Goal: Information Seeking & Learning: Find contact information

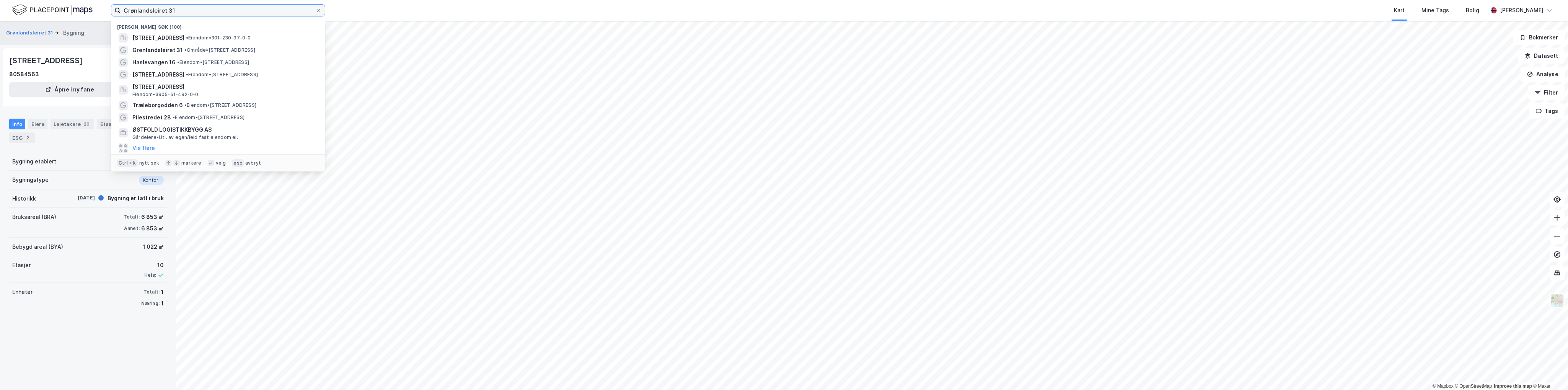
click at [220, 13] on input "Grønlandsleiret 31" at bounding box center [218, 10] width 195 height 11
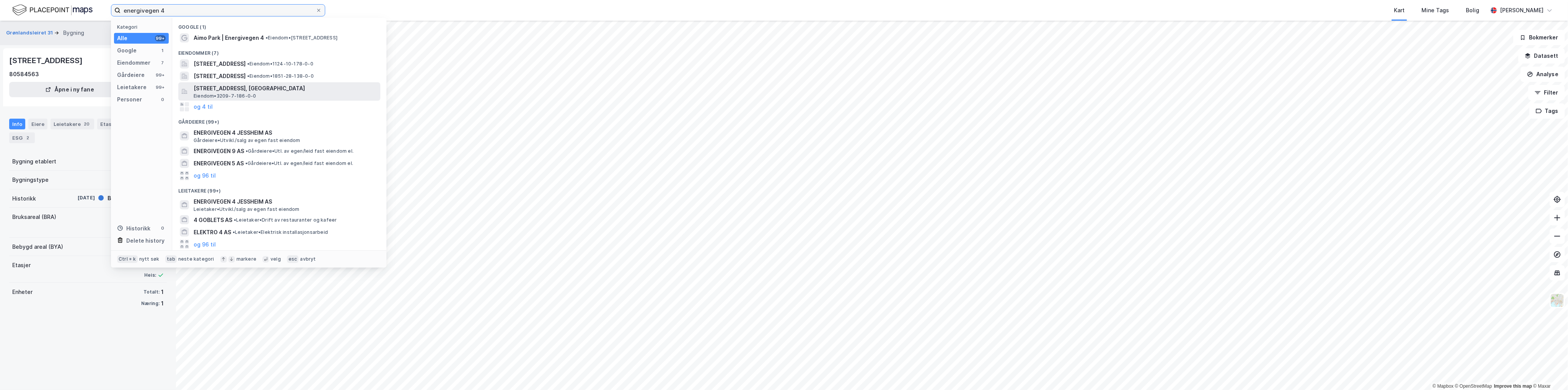
type input "energivegen 4"
click at [245, 91] on span "[STREET_ADDRESS], [GEOGRAPHIC_DATA]" at bounding box center [285, 88] width 184 height 9
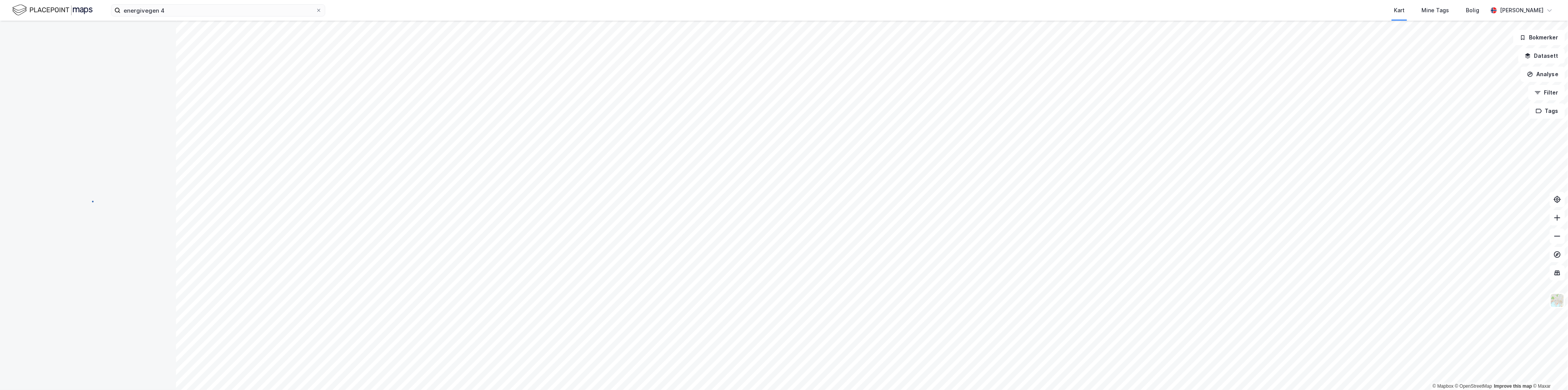
scroll to position [12, 0]
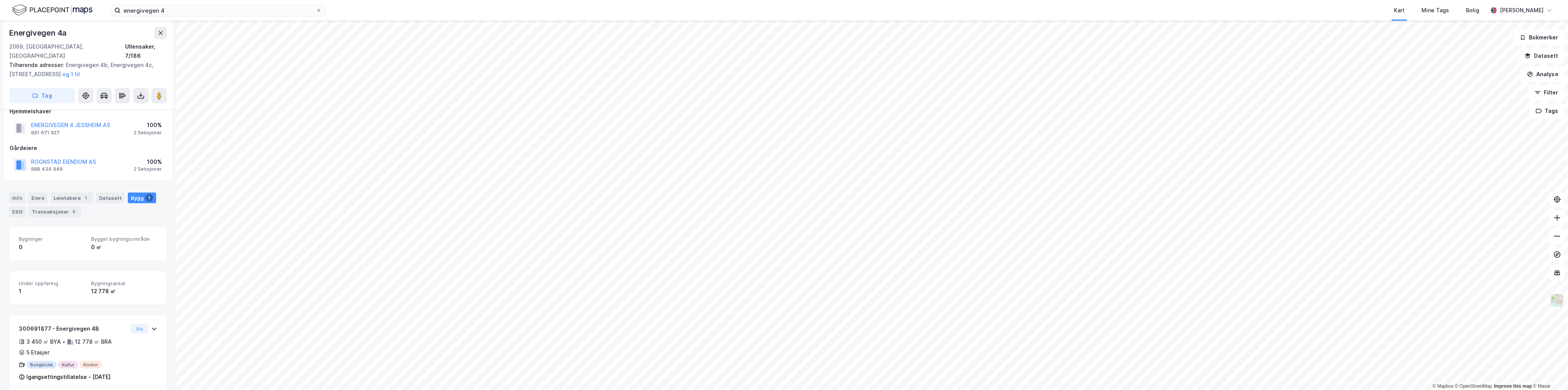
click at [116, 144] on div "Gårdeiere" at bounding box center [87, 148] width 157 height 9
drag, startPoint x: 71, startPoint y: 149, endPoint x: 101, endPoint y: 134, distance: 33.5
click at [101, 134] on div "Hjemmelshaver ENERGIVEGEN 4 JESSHEIM AS 991 671 927 100% 2 Seksjoner Gårdeiere …" at bounding box center [87, 141] width 157 height 68
click at [18, 206] on div "ESG" at bounding box center [17, 211] width 16 height 11
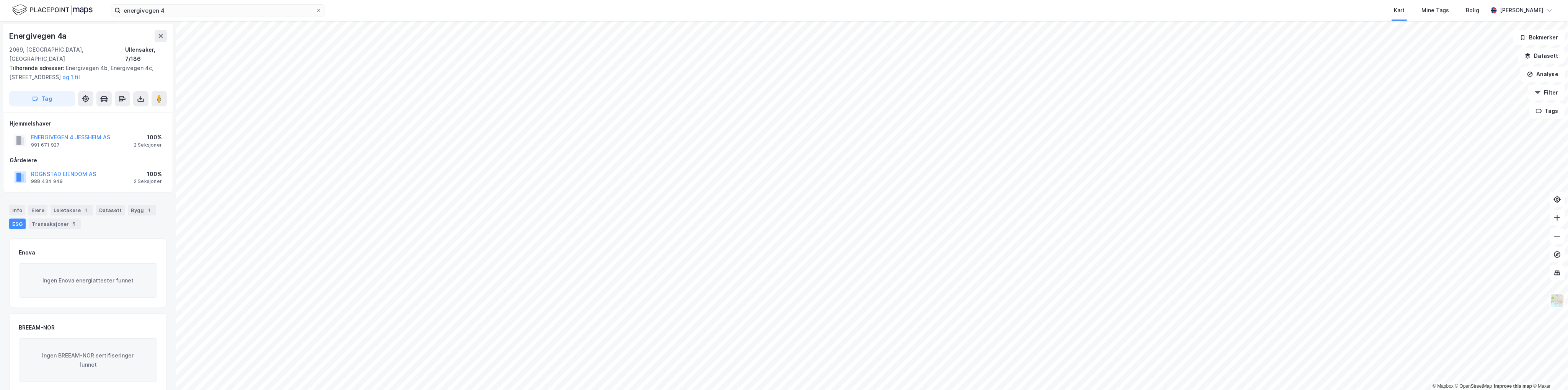
click at [126, 156] on div "Gårdeiere" at bounding box center [87, 160] width 157 height 9
click at [61, 205] on div "Leietakere 1" at bounding box center [72, 210] width 42 height 11
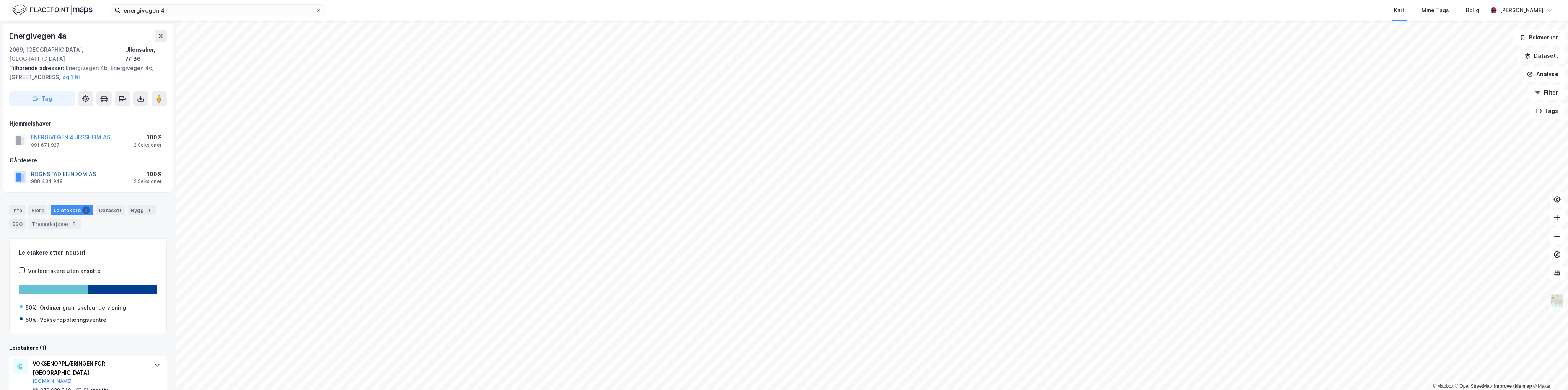
click at [0, 0] on button "ROGNSTAD EIENDOM AS" at bounding box center [0, 0] width 0 height 0
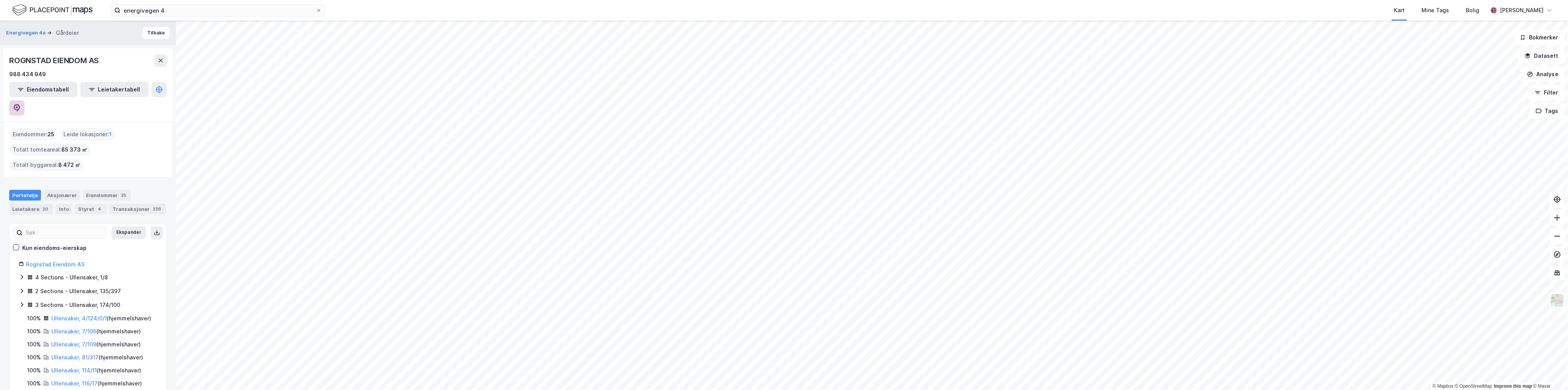
click at [21, 104] on icon at bounding box center [17, 108] width 7 height 8
